Goal: Task Accomplishment & Management: Complete application form

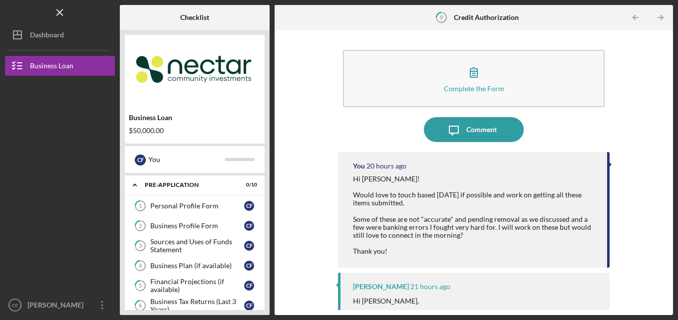
scroll to position [114, 0]
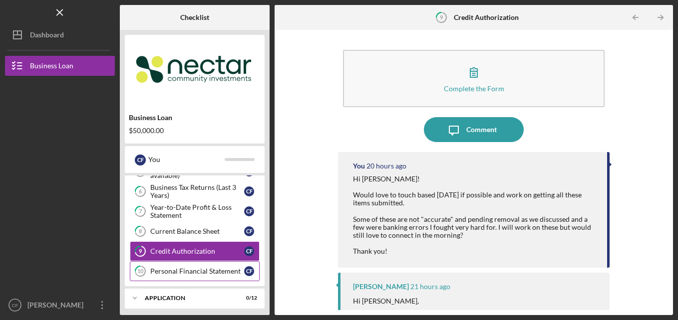
click at [175, 277] on link "10 Personal Financial Statement C F" at bounding box center [195, 272] width 130 height 20
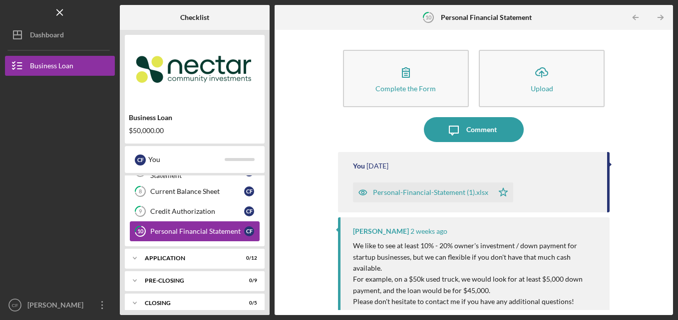
scroll to position [163, 0]
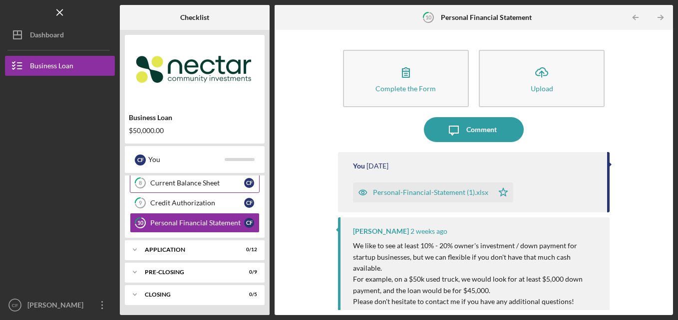
click at [197, 180] on div "Current Balance Sheet" at bounding box center [197, 183] width 94 height 8
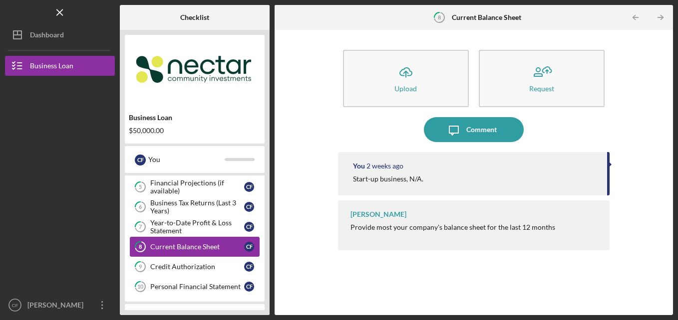
scroll to position [100, 0]
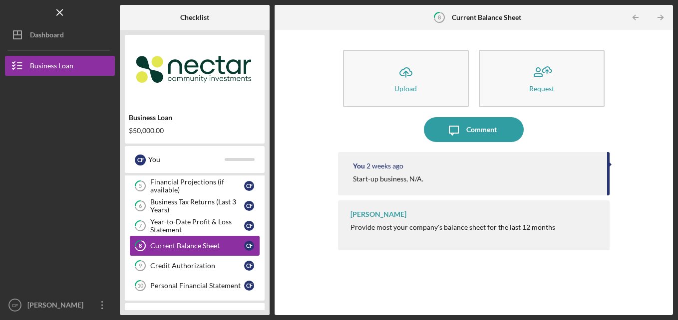
click at [190, 255] on link "8 Current Balance Sheet C F" at bounding box center [195, 246] width 130 height 20
click at [190, 256] on link "8 Current Balance Sheet C F" at bounding box center [195, 246] width 130 height 20
click at [194, 273] on link "9 Credit Authorization C F" at bounding box center [195, 266] width 130 height 20
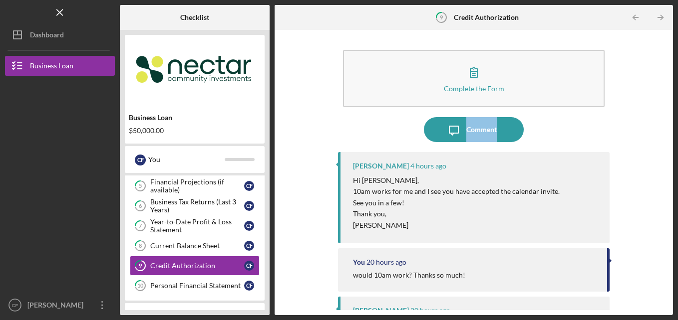
drag, startPoint x: 670, startPoint y: 104, endPoint x: 667, endPoint y: 126, distance: 22.2
click at [667, 126] on div "Complete the Form Form Icon/Message Comment [PERSON_NAME] 4 hours ago Hi [PERSO…" at bounding box center [474, 173] width 398 height 286
click at [469, 117] on div "Icon/Message Comment" at bounding box center [474, 129] width 272 height 25
click at [467, 119] on div "Comment" at bounding box center [481, 129] width 30 height 25
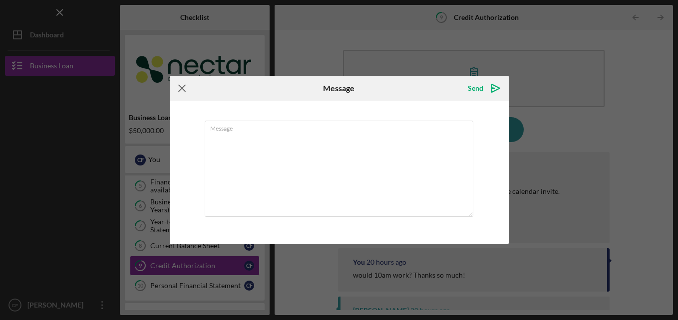
click at [183, 87] on g at bounding box center [182, 88] width 6 height 6
